Goal: Task Accomplishment & Management: Manage account settings

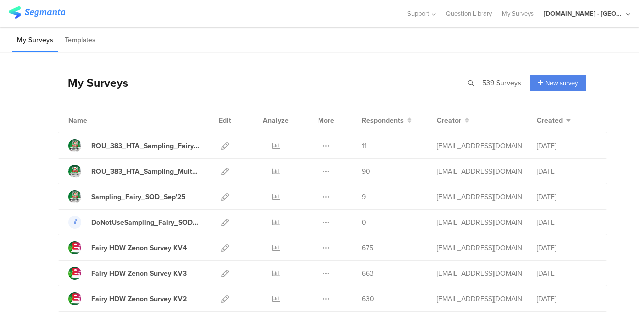
click at [613, 11] on div "[DOMAIN_NAME] - [GEOGRAPHIC_DATA]" at bounding box center [584, 13] width 80 height 9
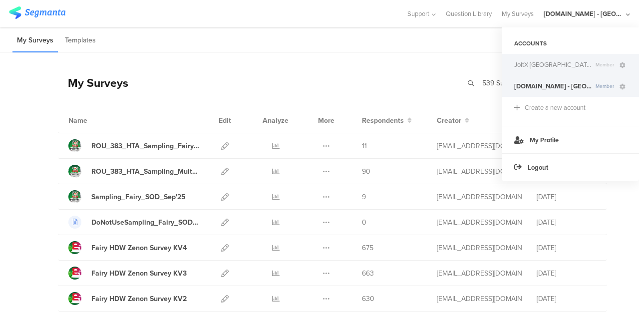
click at [530, 62] on span "JoltX [GEOGRAPHIC_DATA]" at bounding box center [552, 64] width 77 height 9
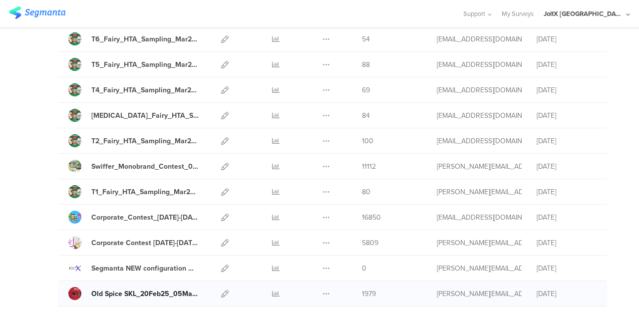
scroll to position [799, 0]
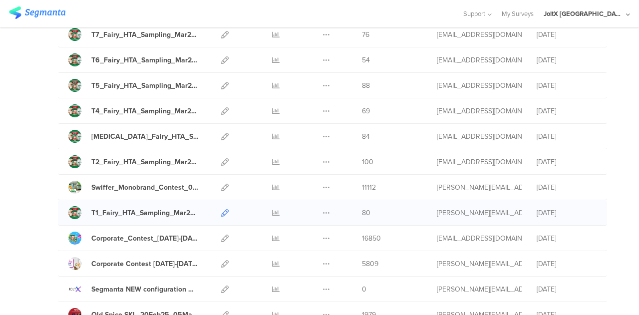
click at [221, 209] on icon at bounding box center [224, 212] width 7 height 7
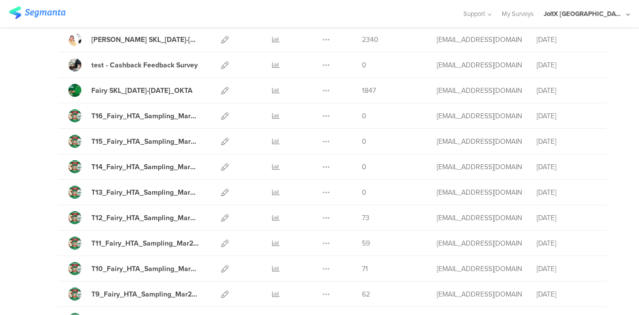
scroll to position [399, 0]
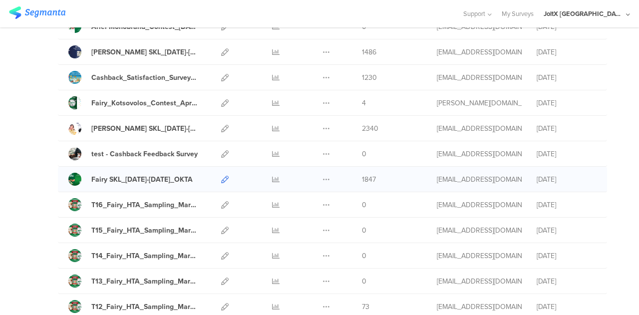
click at [221, 177] on icon at bounding box center [224, 179] width 7 height 7
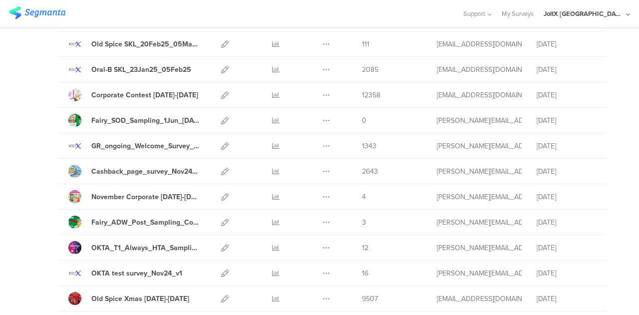
scroll to position [1149, 0]
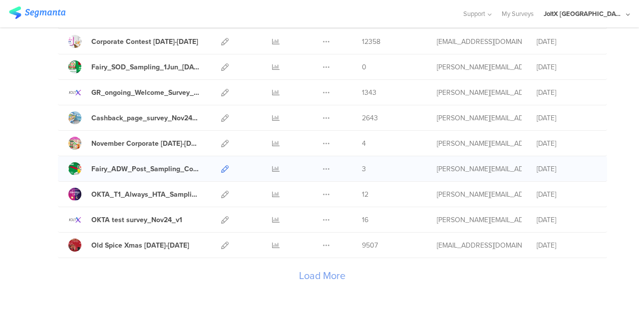
click at [221, 165] on icon at bounding box center [224, 168] width 7 height 7
click at [306, 261] on div "Load More" at bounding box center [322, 278] width 528 height 40
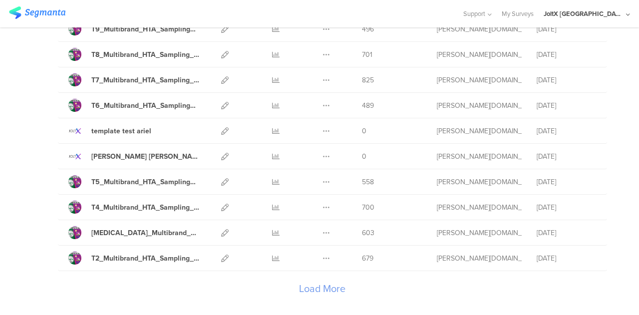
scroll to position [2452, 0]
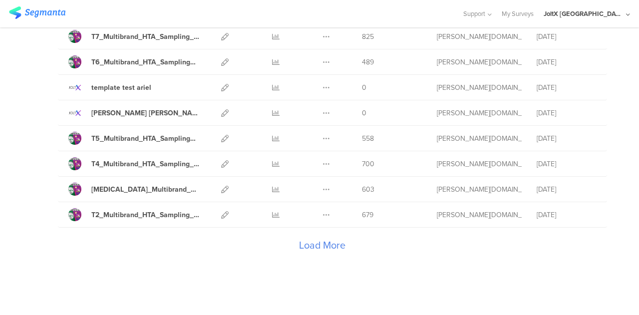
click at [306, 233] on div "Load More" at bounding box center [322, 248] width 528 height 40
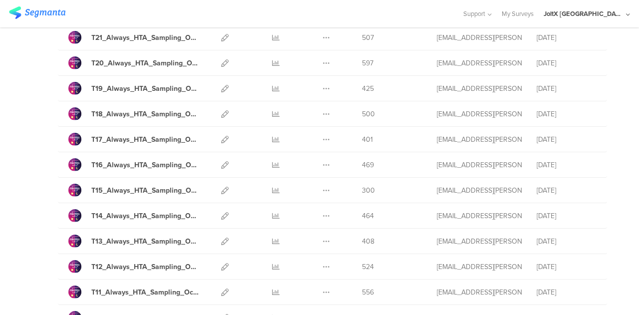
scroll to position [3119, 0]
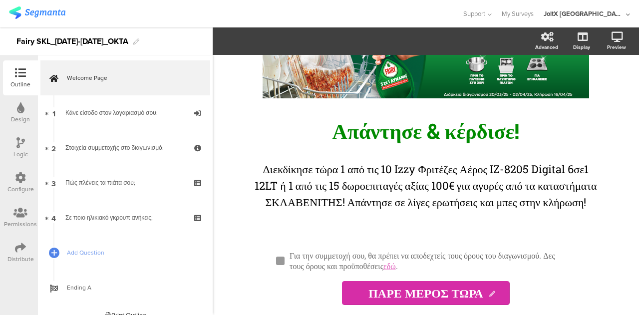
scroll to position [113, 0]
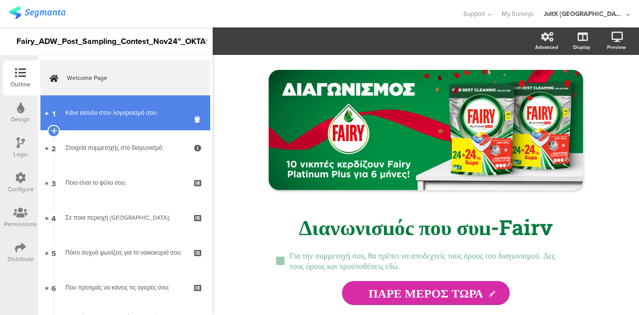
click at [81, 109] on div "Κάνε είσοδο στον λογαριασμό σου:" at bounding box center [124, 113] width 119 height 10
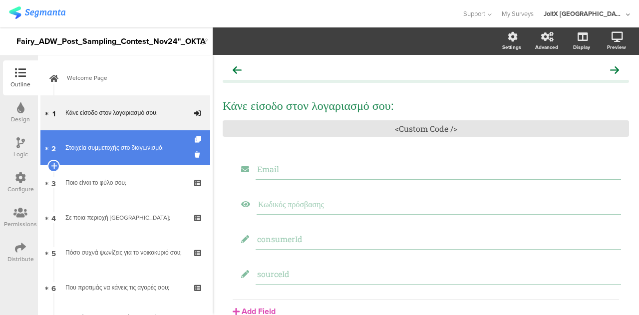
click at [82, 148] on div "Στοιχεία συμμετοχής στο διαγωνισμό:" at bounding box center [124, 148] width 119 height 10
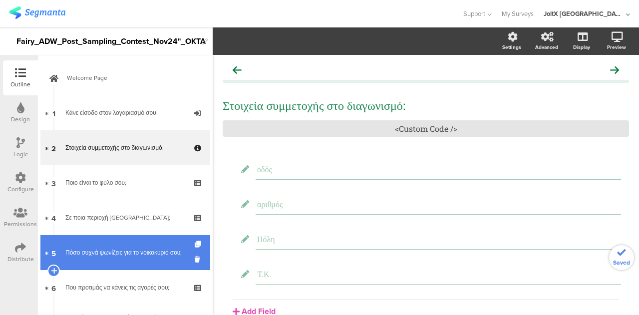
click at [109, 258] on div "Πόσο συχνά ψωνίζεις για το νοικοκυριό σου;" at bounding box center [124, 253] width 119 height 10
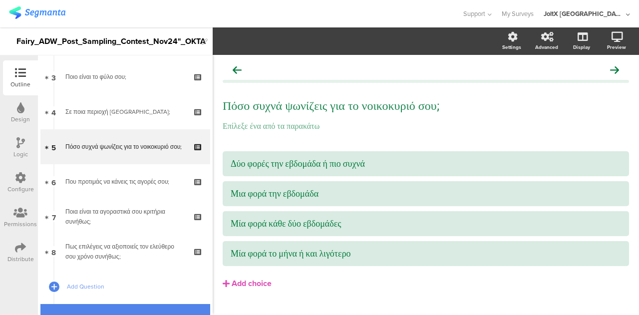
scroll to position [52, 0]
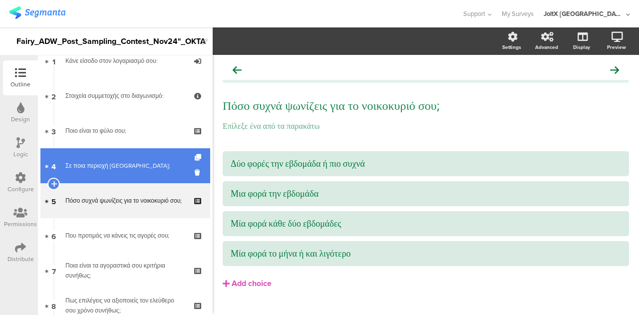
click at [97, 166] on div "Σε ποια περιοχή [GEOGRAPHIC_DATA];" at bounding box center [124, 166] width 119 height 10
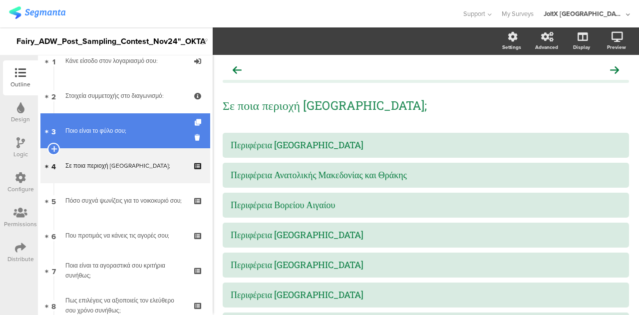
click at [93, 135] on link "3 Ποιο είναι το φύλο σου;" at bounding box center [125, 130] width 170 height 35
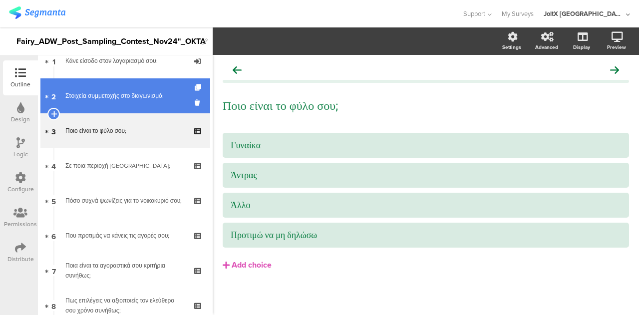
click at [92, 99] on div "Στοιχεία συμμετοχής στο διαγωνισμό:" at bounding box center [124, 96] width 119 height 10
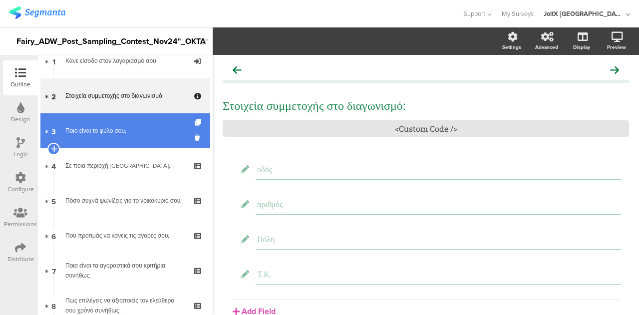
click at [97, 144] on link "3 Ποιο είναι το φύλο σου;" at bounding box center [125, 130] width 170 height 35
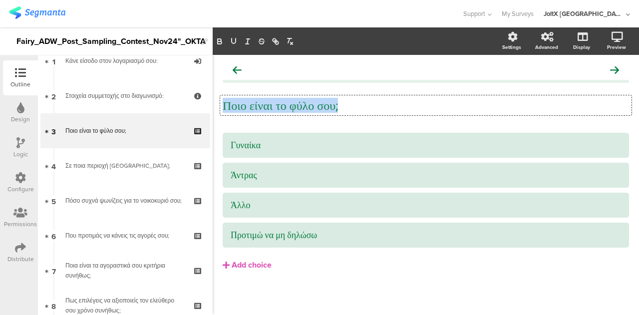
drag, startPoint x: 375, startPoint y: 106, endPoint x: 222, endPoint y: 111, distance: 153.4
click at [222, 111] on div "Ποιο είναι το φύλο σου; Ποιο είναι το φύλο σου; Ποιο είναι το φύλο σου;" at bounding box center [425, 105] width 411 height 20
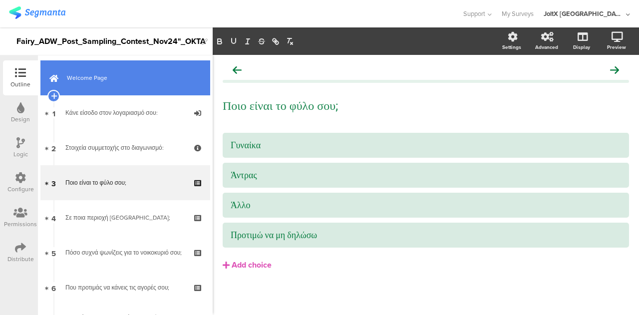
click at [107, 79] on span "Welcome Page" at bounding box center [131, 78] width 128 height 10
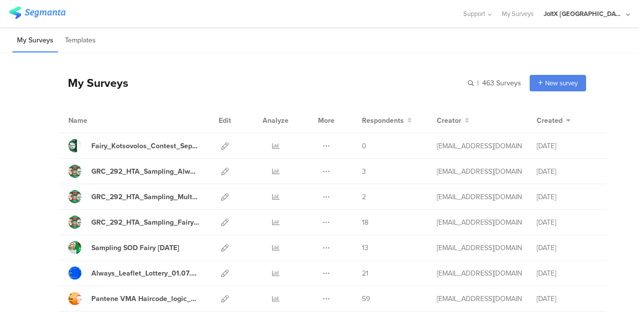
click at [619, 14] on div "JoltX [GEOGRAPHIC_DATA]" at bounding box center [584, 13] width 80 height 9
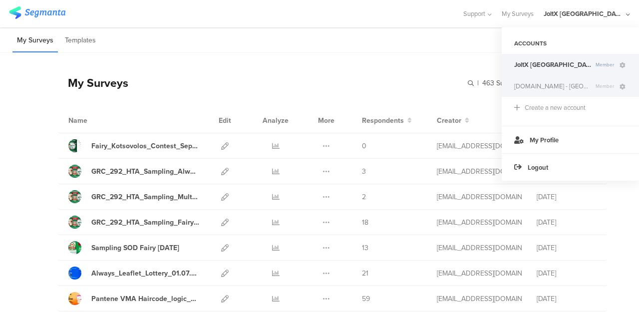
click at [537, 92] on div "Youtil.ro - Romania Member" at bounding box center [571, 85] width 138 height 21
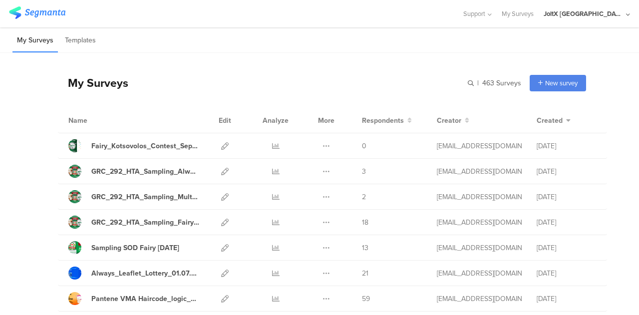
click at [607, 15] on div "JoltX [GEOGRAPHIC_DATA]" at bounding box center [584, 13] width 80 height 9
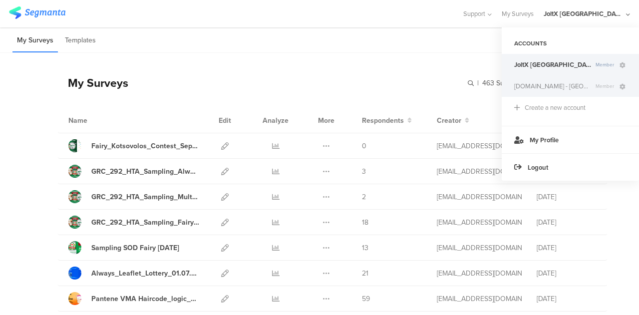
click at [534, 83] on span "[DOMAIN_NAME] - [GEOGRAPHIC_DATA]" at bounding box center [552, 85] width 77 height 9
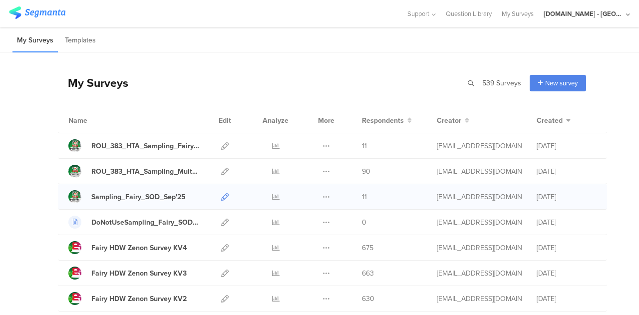
click at [221, 197] on icon at bounding box center [224, 196] width 7 height 7
click at [214, 171] on div at bounding box center [224, 171] width 21 height 25
click at [221, 172] on icon at bounding box center [224, 171] width 7 height 7
click at [323, 141] on button at bounding box center [326, 145] width 7 height 25
click at [272, 143] on icon at bounding box center [275, 145] width 7 height 7
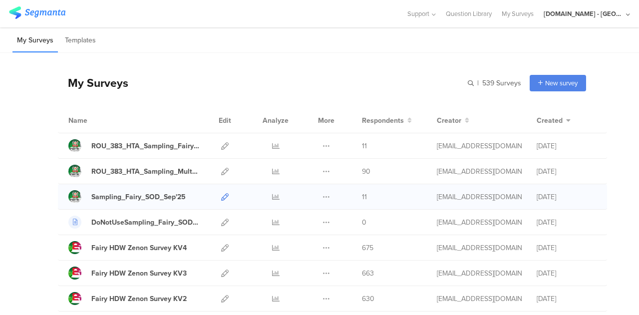
click at [221, 197] on icon at bounding box center [224, 196] width 7 height 7
click at [272, 195] on icon at bounding box center [275, 196] width 7 height 7
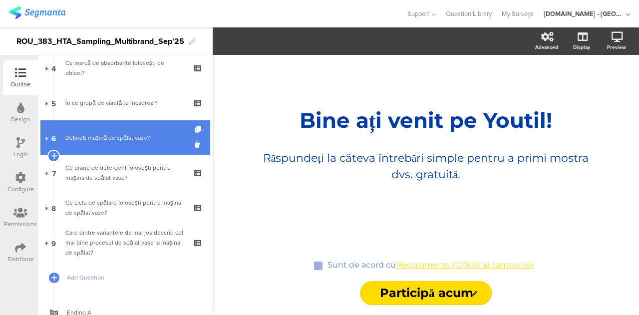
scroll to position [187, 0]
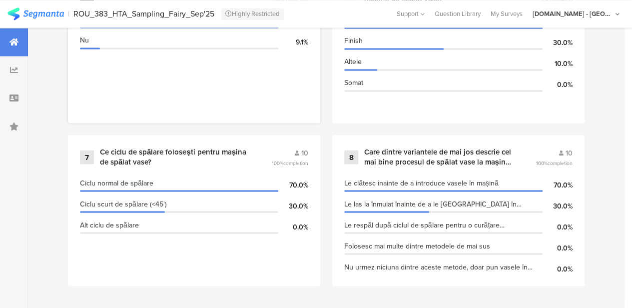
scroll to position [849, 0]
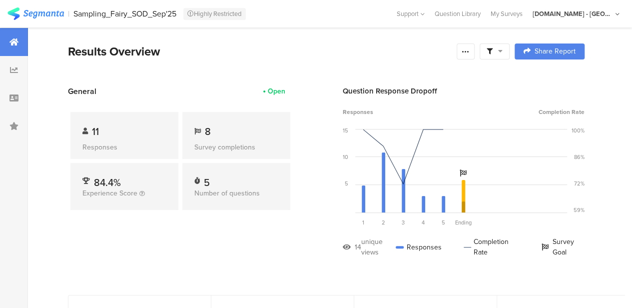
click at [118, 138] on div "11 Responses" at bounding box center [124, 135] width 108 height 47
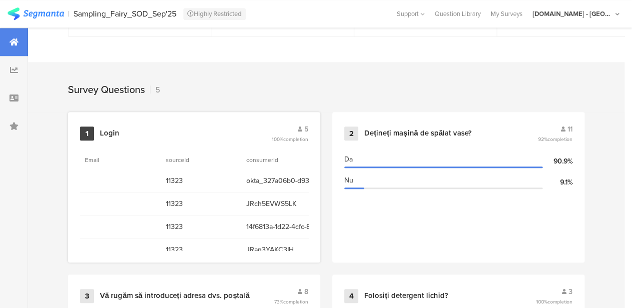
scroll to position [449, 0]
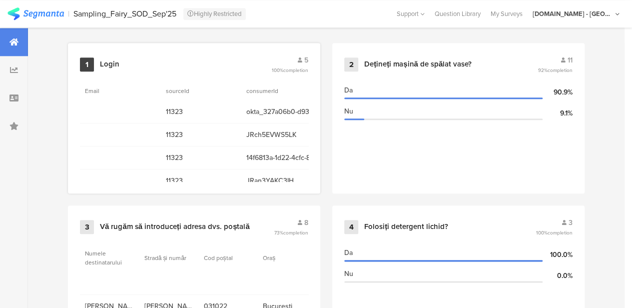
click at [259, 90] on section "consumerId" at bounding box center [281, 90] width 81 height 19
click at [259, 69] on div "Login" at bounding box center [184, 64] width 169 height 10
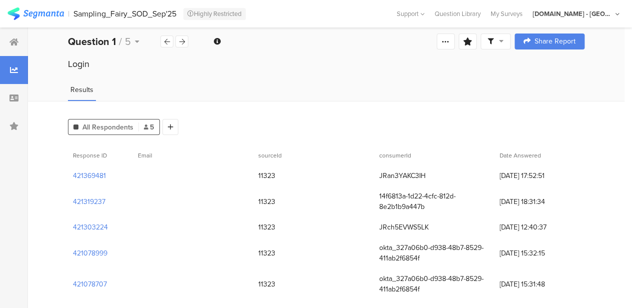
scroll to position [16, 0]
